Goal: Navigation & Orientation: Find specific page/section

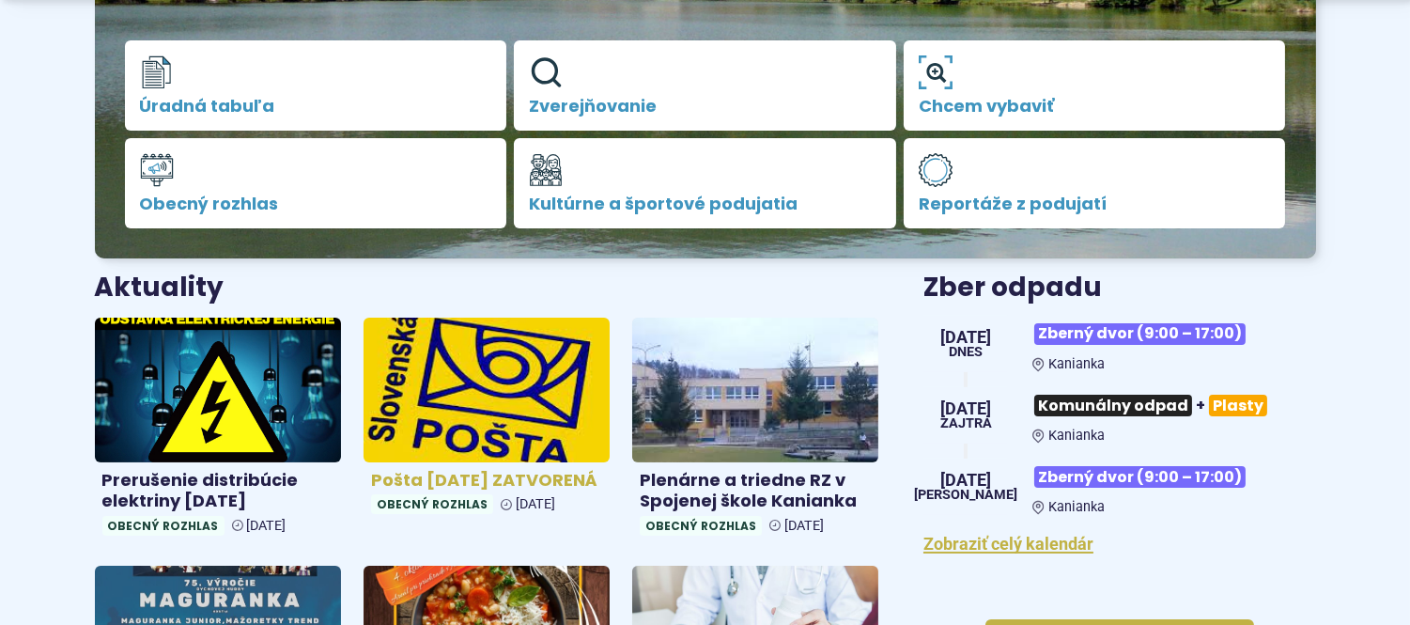
scroll to position [521, 0]
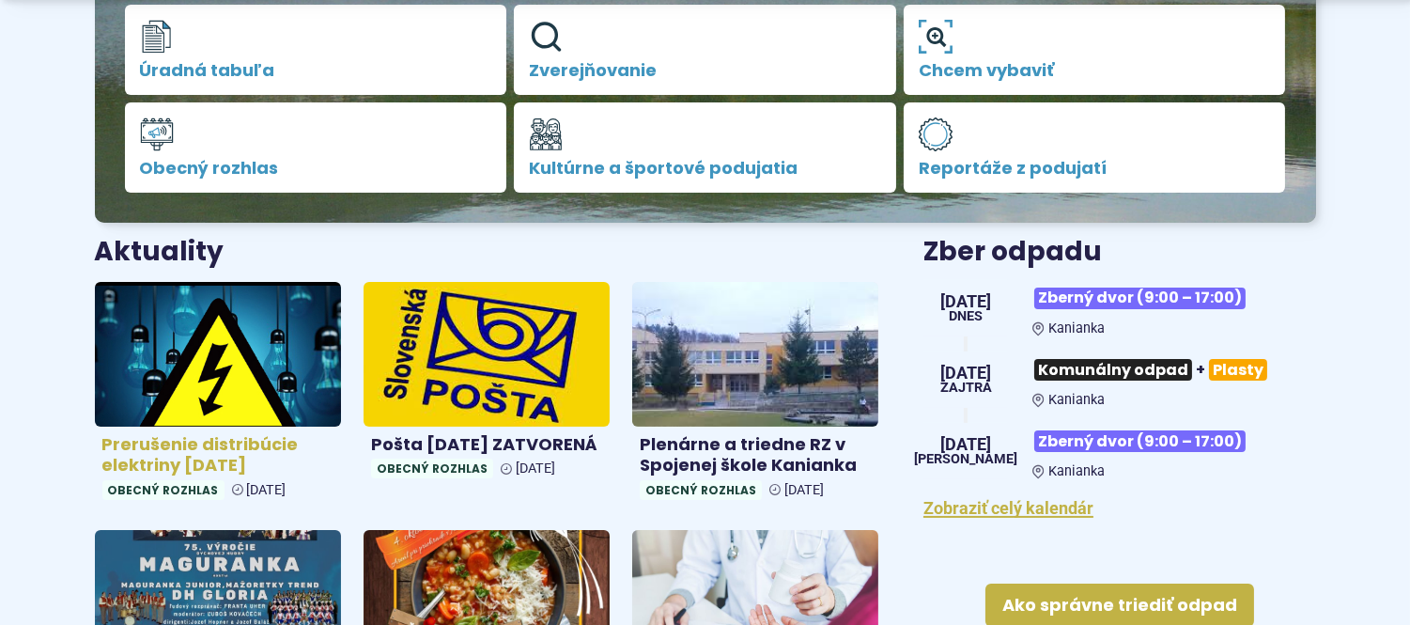
click at [198, 418] on img at bounding box center [218, 354] width 284 height 166
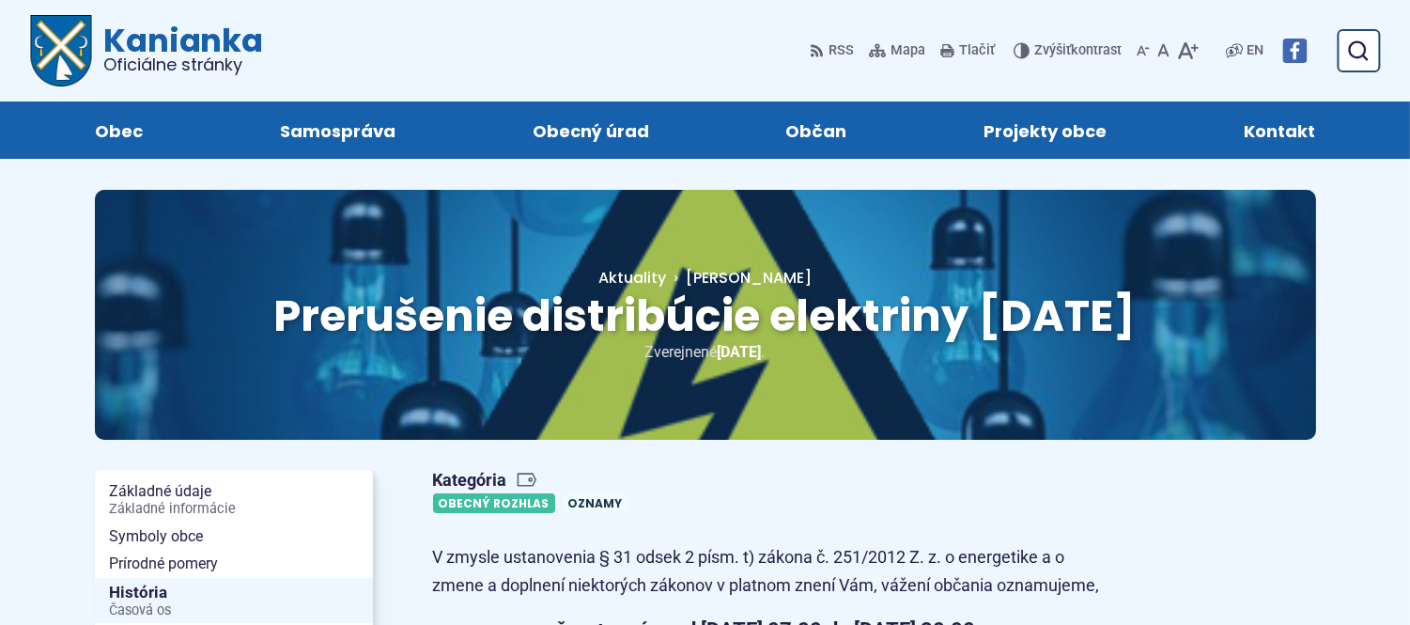
click at [465, 513] on link "Obecný rozhlas" at bounding box center [494, 503] width 122 height 20
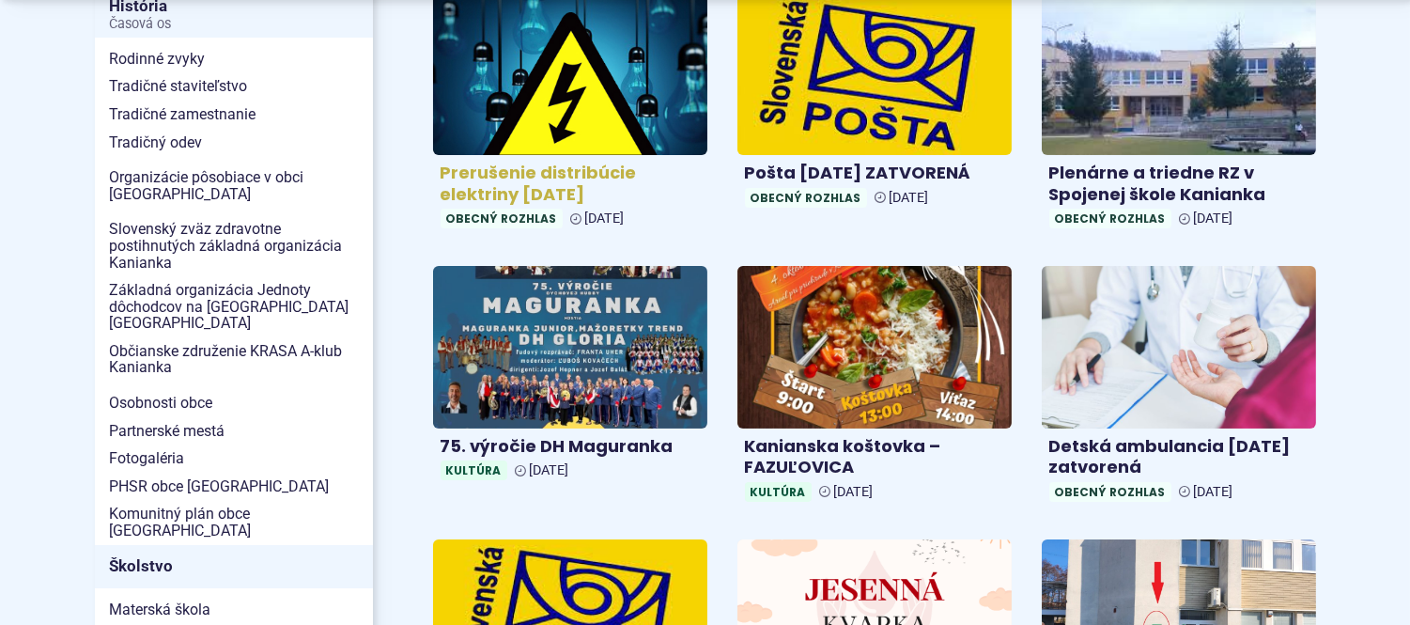
scroll to position [209, 0]
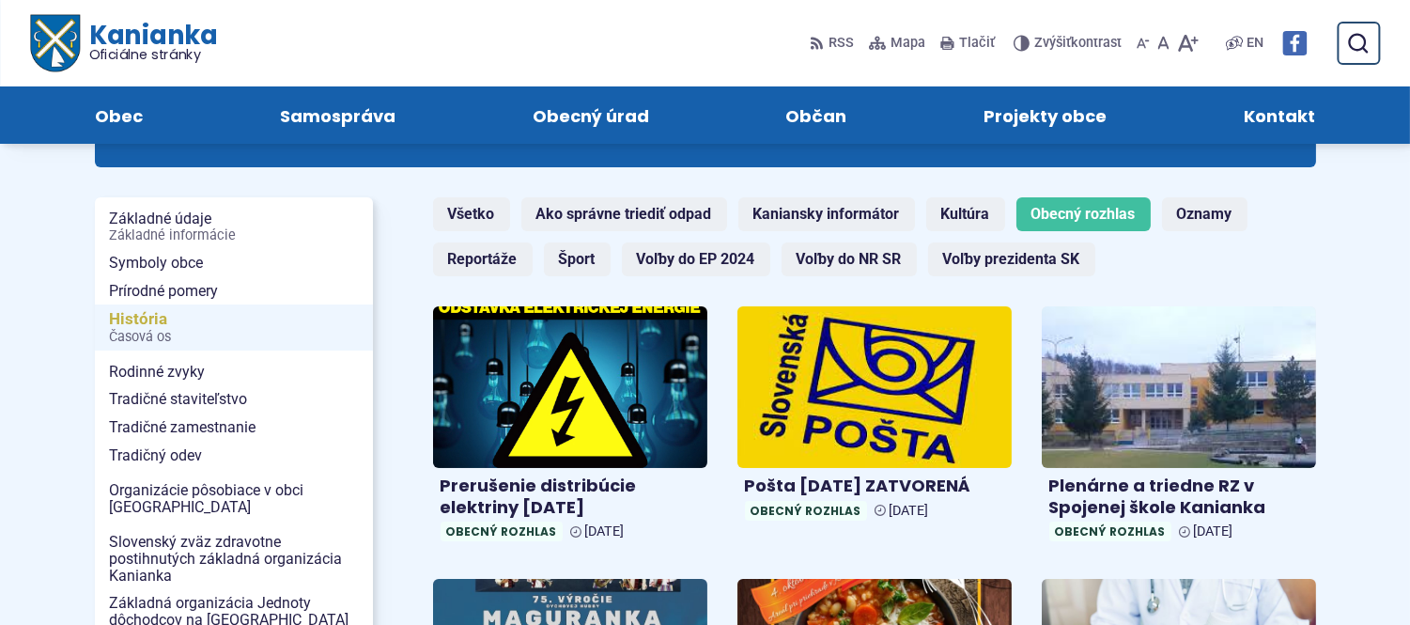
click at [143, 332] on span "Časová os" at bounding box center [234, 337] width 248 height 15
click at [1212, 217] on link "Oznamy" at bounding box center [1205, 214] width 86 height 34
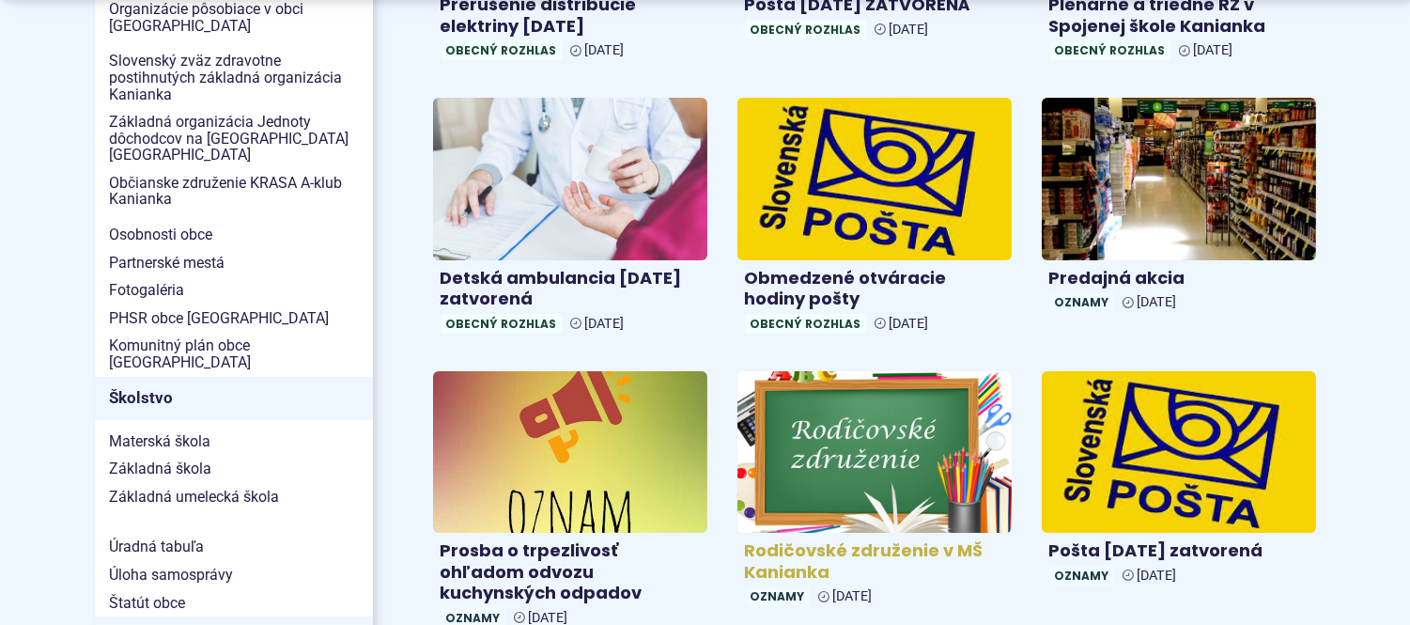
scroll to position [730, 0]
